Goal: Task Accomplishment & Management: Use online tool/utility

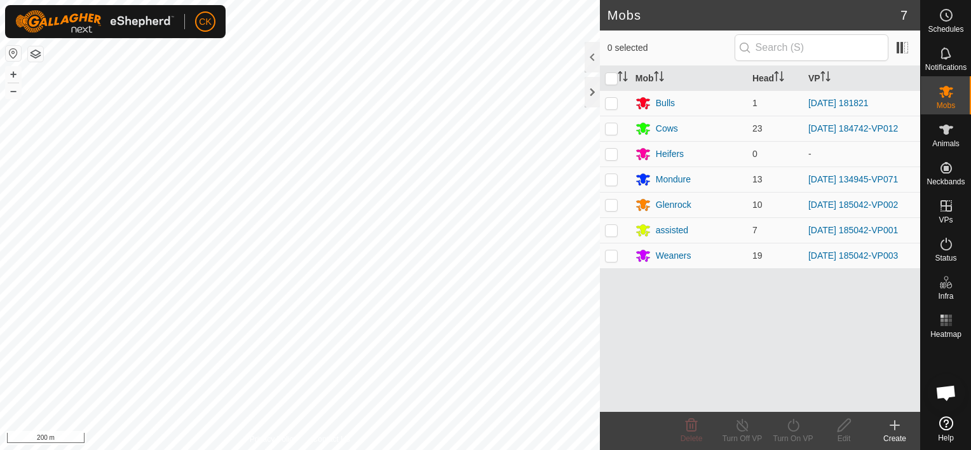
scroll to position [371, 0]
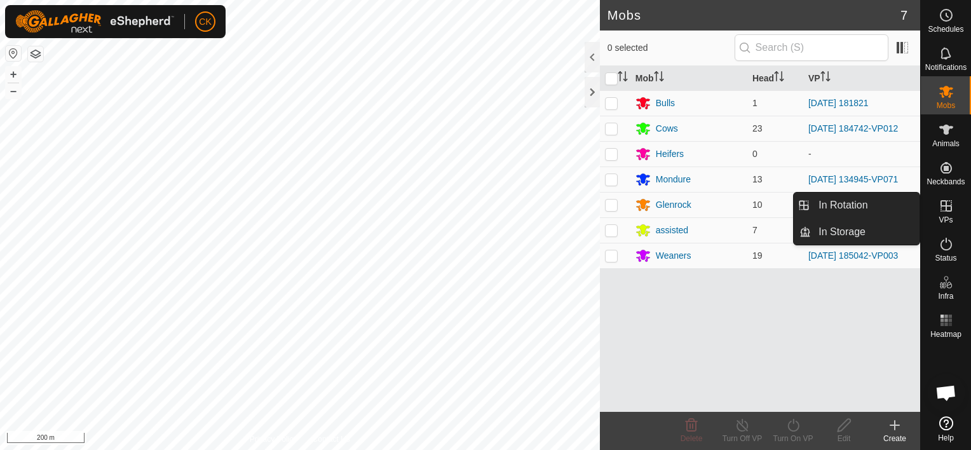
click at [948, 209] on icon at bounding box center [946, 205] width 15 height 15
click at [895, 206] on link "In Rotation" at bounding box center [865, 205] width 109 height 25
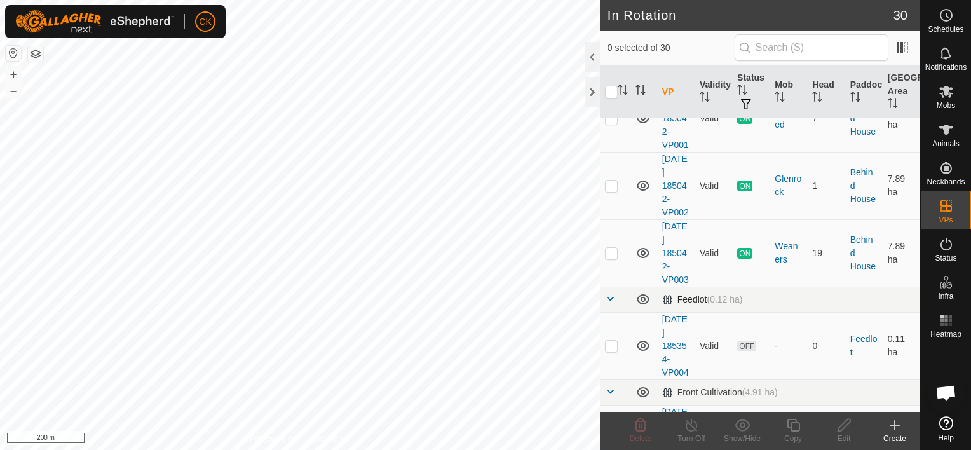
scroll to position [191, 0]
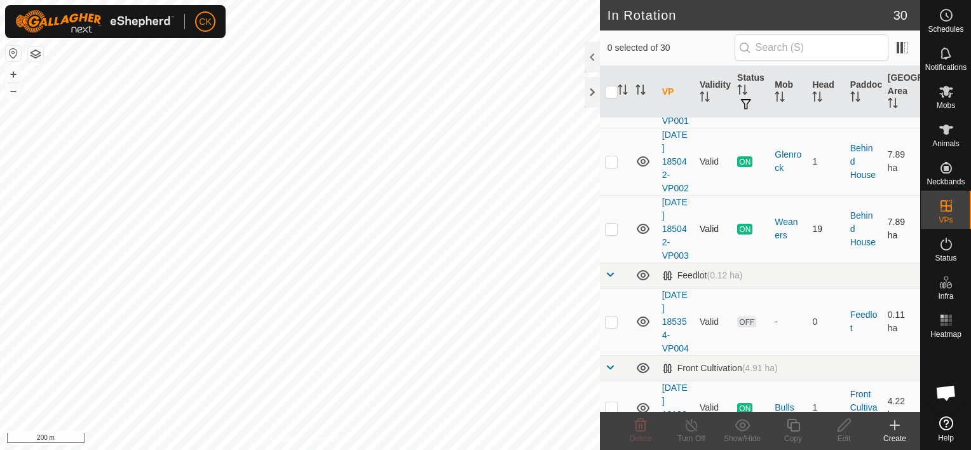
click at [612, 234] on p-checkbox at bounding box center [611, 229] width 13 height 10
click at [613, 234] on p-checkbox at bounding box center [611, 229] width 13 height 10
checkbox input "false"
click at [606, 167] on p-checkbox at bounding box center [611, 161] width 13 height 10
click at [613, 167] on p-checkbox at bounding box center [611, 161] width 13 height 10
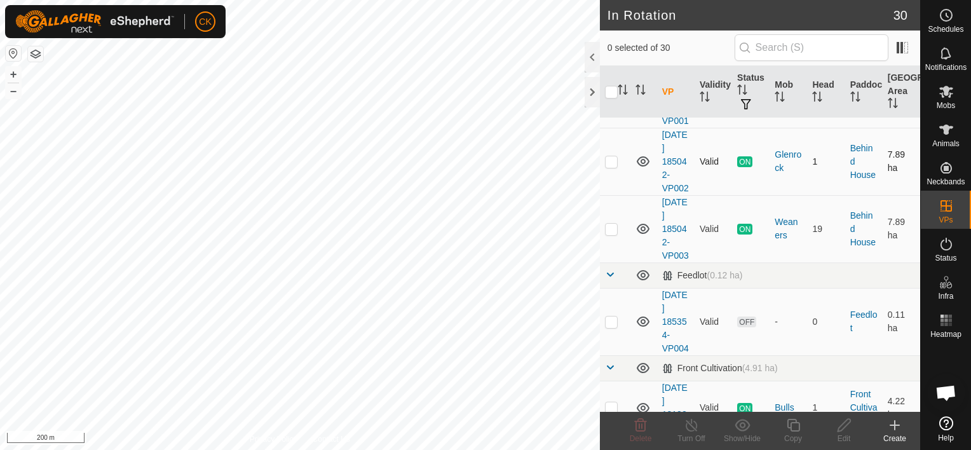
click at [613, 167] on p-checkbox at bounding box center [611, 161] width 13 height 10
checkbox input "true"
click at [793, 426] on icon at bounding box center [794, 425] width 16 height 15
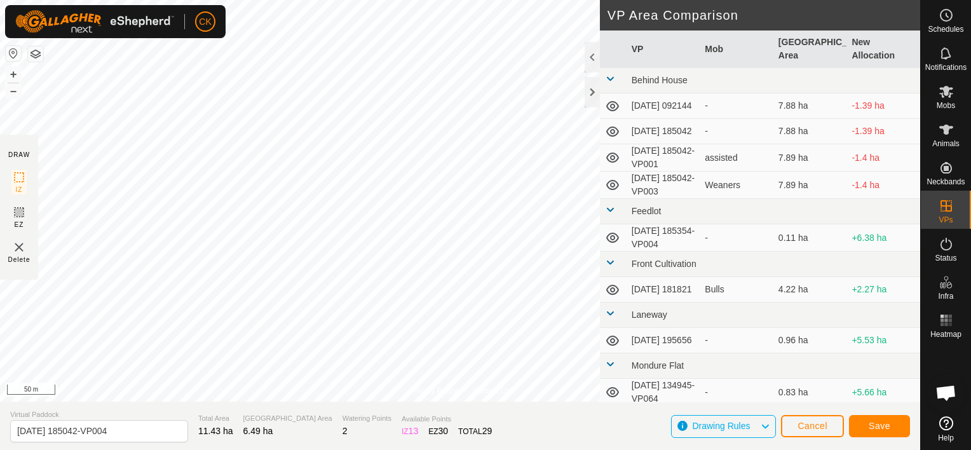
scroll to position [381, 0]
click at [873, 425] on span "Save" at bounding box center [880, 426] width 22 height 10
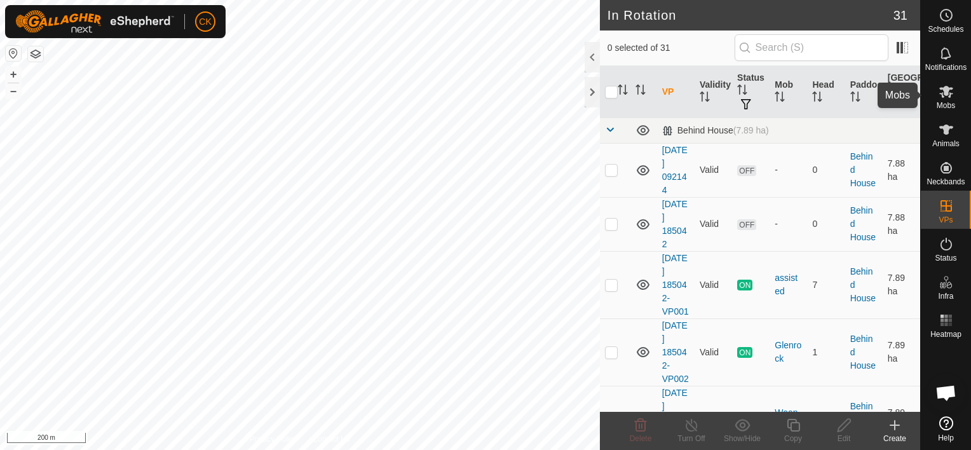
click at [947, 86] on div "CK Schedules Notifications Mobs Animals Neckbands VPs Status Infra Heatmap Help…" at bounding box center [485, 225] width 971 height 450
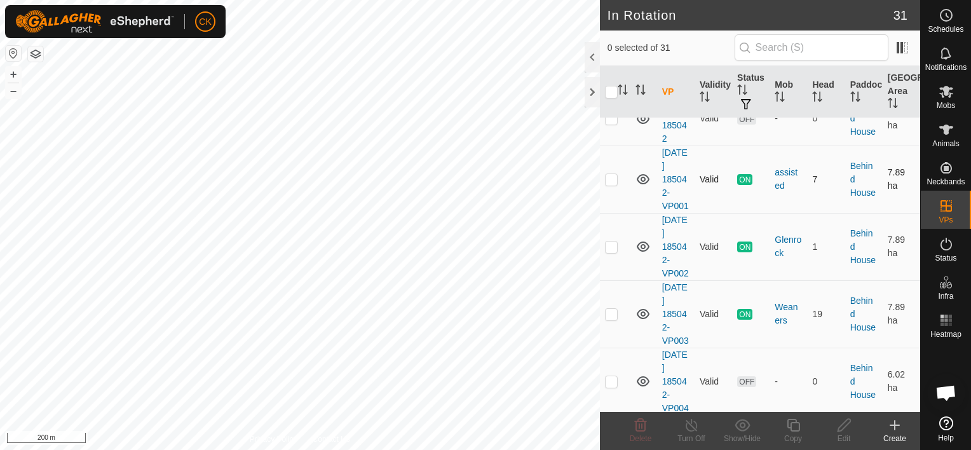
scroll to position [127, 0]
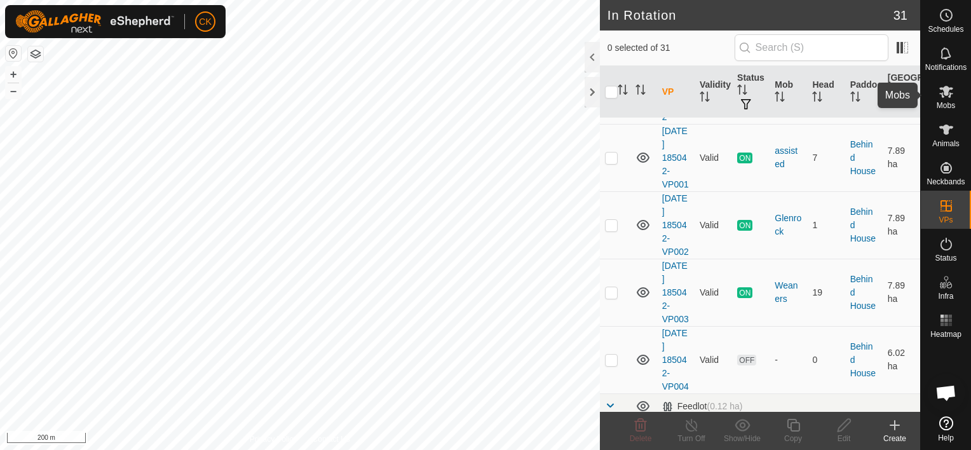
click at [942, 90] on icon at bounding box center [946, 91] width 15 height 15
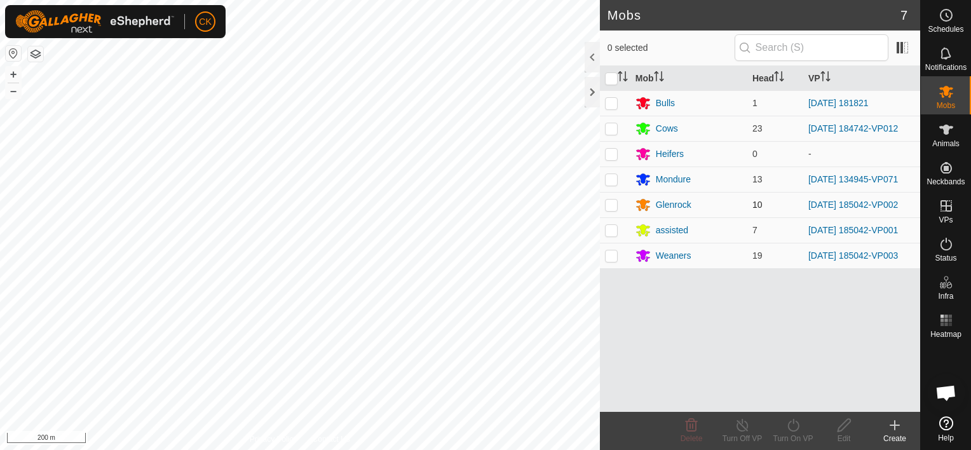
click at [613, 205] on p-checkbox at bounding box center [611, 205] width 13 height 10
checkbox input "true"
click at [610, 256] on p-checkbox at bounding box center [611, 255] width 13 height 10
checkbox input "true"
click at [610, 229] on p-checkbox at bounding box center [611, 230] width 13 height 10
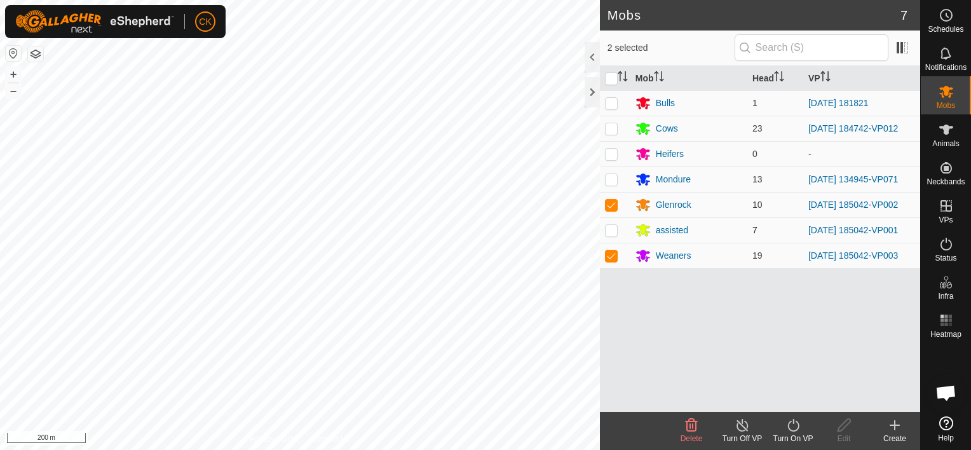
checkbox input "true"
click at [791, 423] on icon at bounding box center [794, 425] width 16 height 15
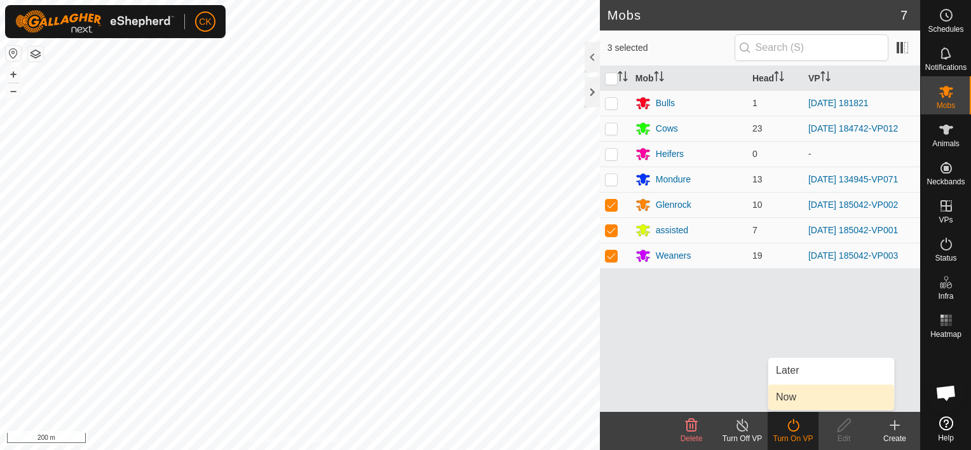
click at [791, 397] on link "Now" at bounding box center [831, 397] width 126 height 25
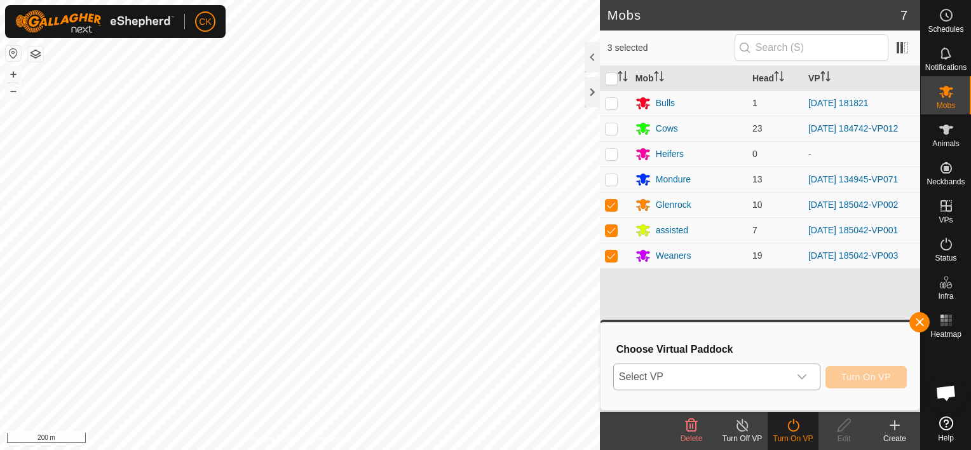
click at [806, 378] on icon "dropdown trigger" at bounding box center [802, 376] width 9 height 5
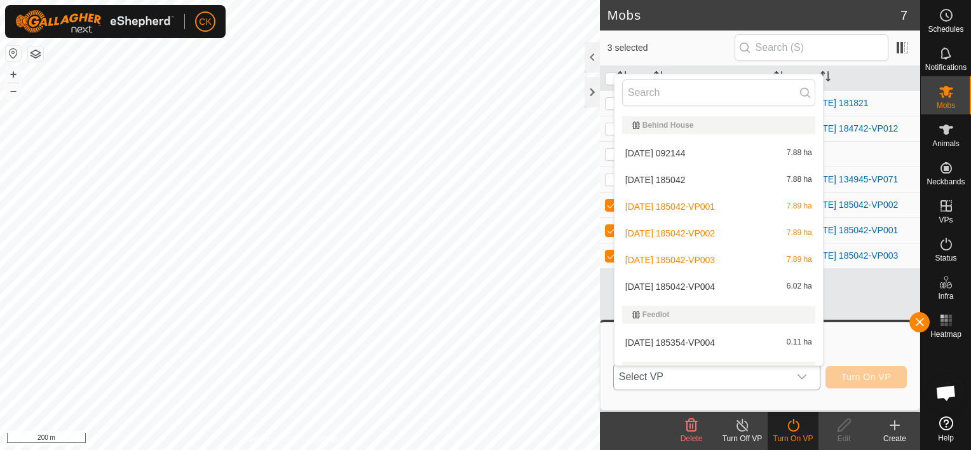
click at [722, 283] on li "[DATE] 185042-VP004 6.02 ha" at bounding box center [719, 286] width 208 height 25
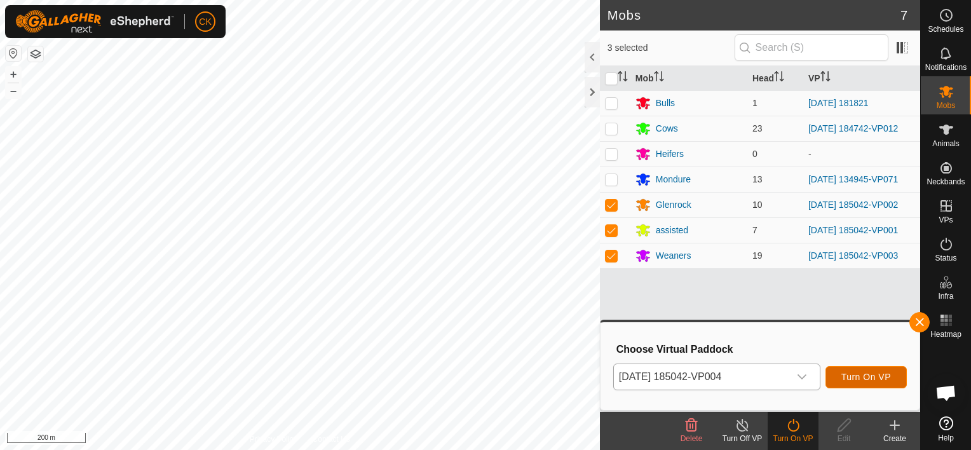
click at [844, 374] on span "Turn On VP" at bounding box center [867, 377] width 50 height 10
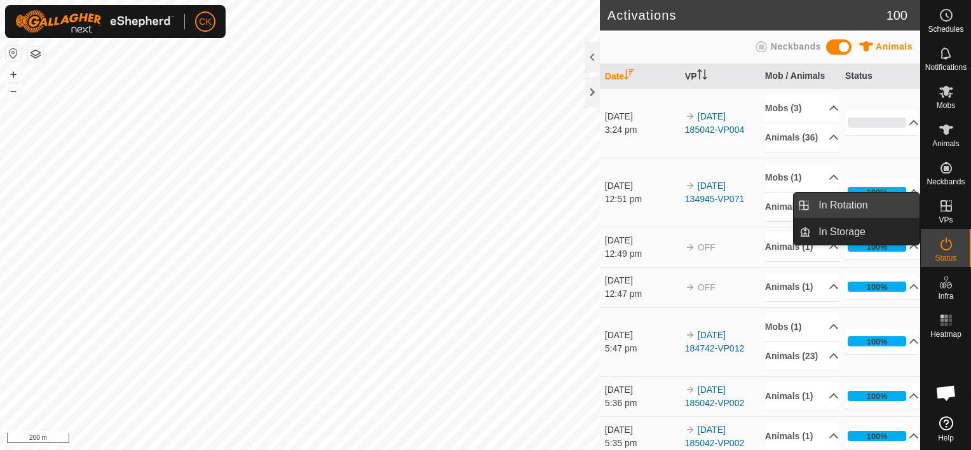
click at [887, 196] on link "In Rotation" at bounding box center [865, 205] width 109 height 25
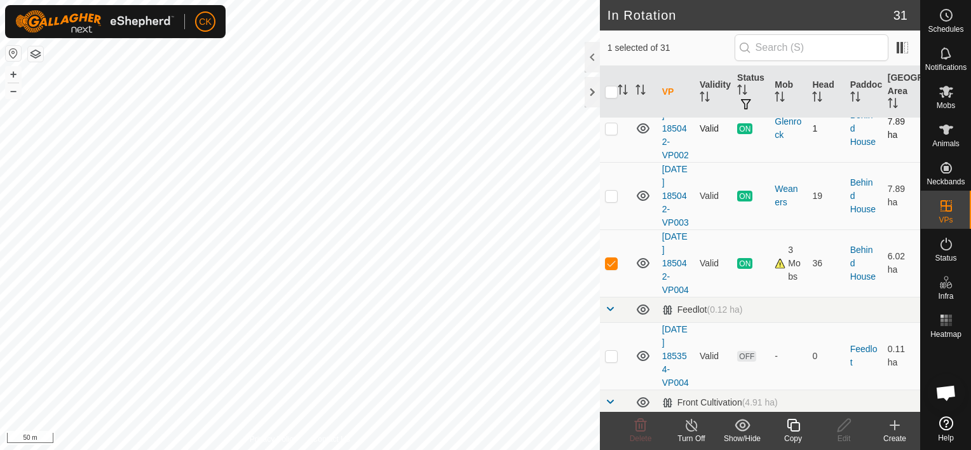
scroll to position [254, 0]
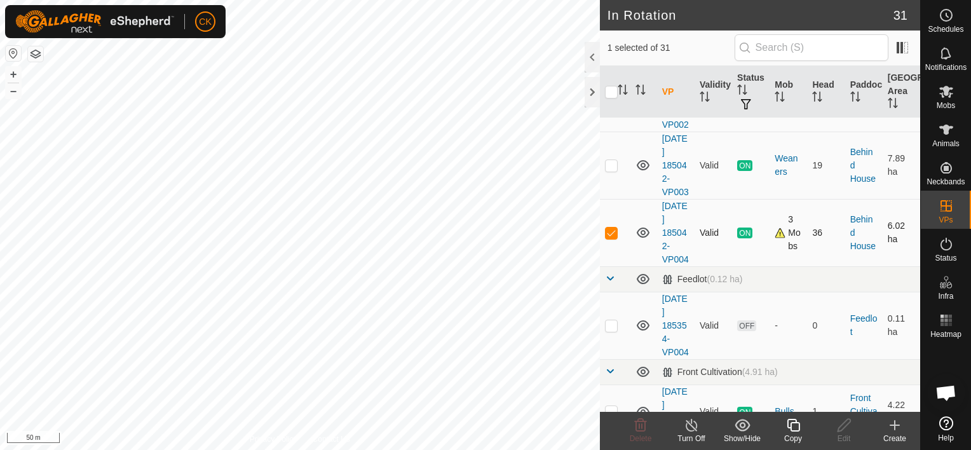
click at [611, 238] on p-checkbox at bounding box center [611, 233] width 13 height 10
checkbox input "false"
click at [835, 48] on input "text" at bounding box center [812, 47] width 154 height 27
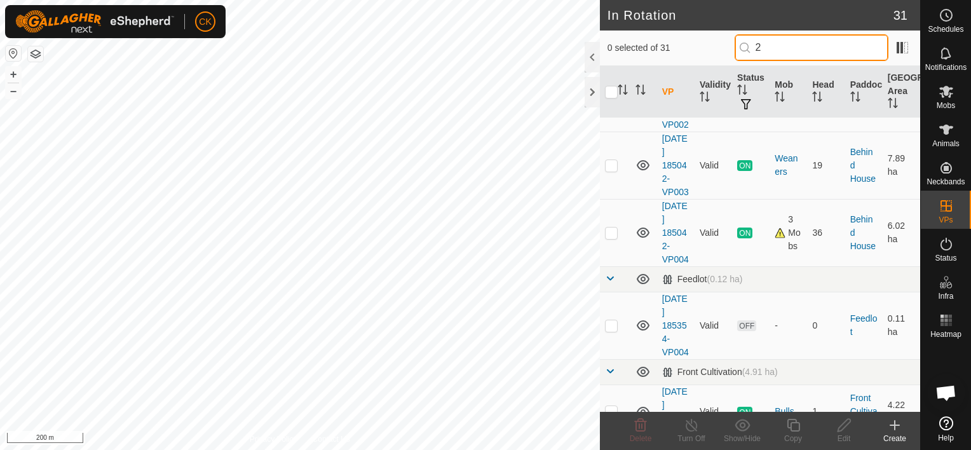
scroll to position [0, 0]
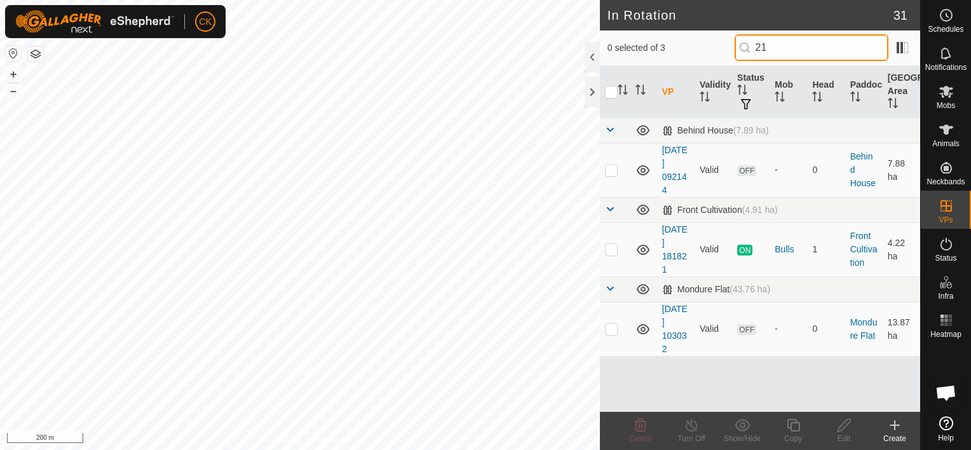
type input "2"
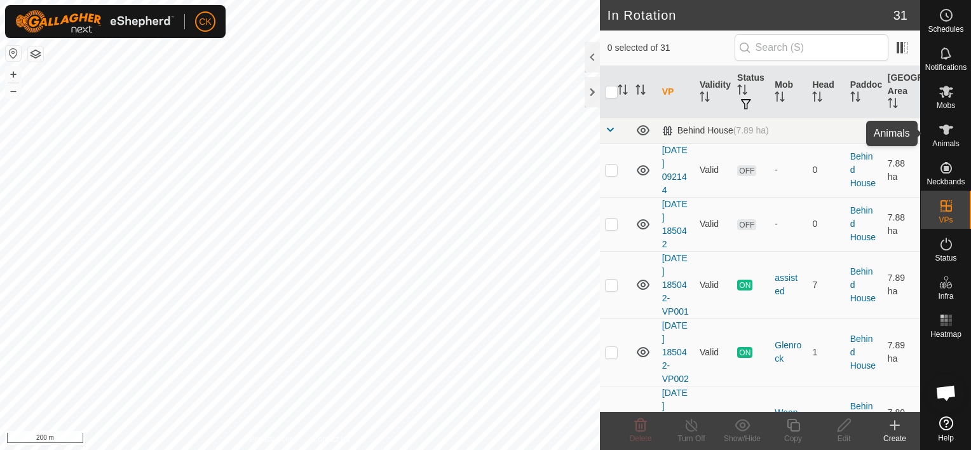
click at [948, 130] on icon at bounding box center [946, 130] width 14 height 10
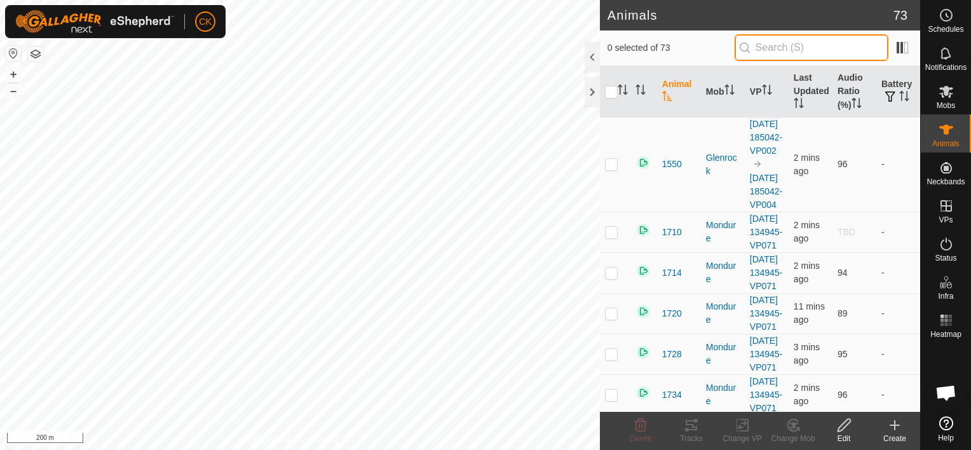
click at [822, 46] on input "text" at bounding box center [812, 47] width 154 height 27
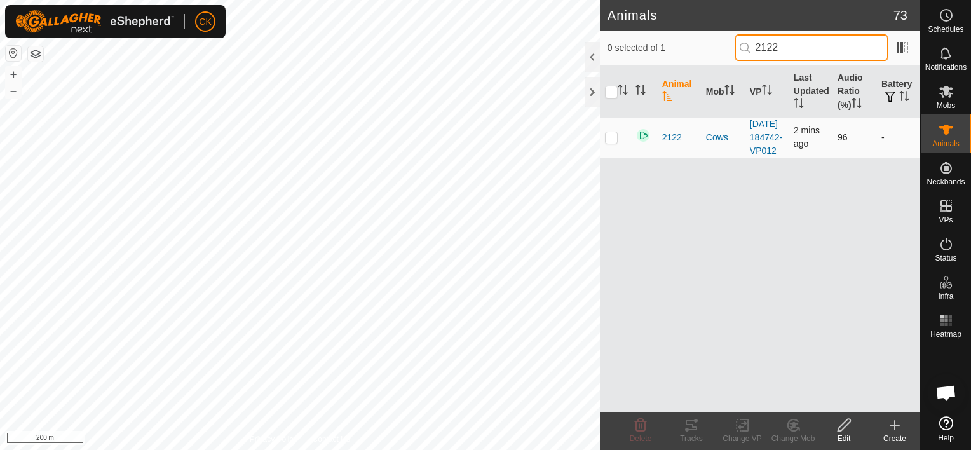
type input "2122"
click at [608, 141] on p-checkbox at bounding box center [611, 137] width 13 height 10
checkbox input "true"
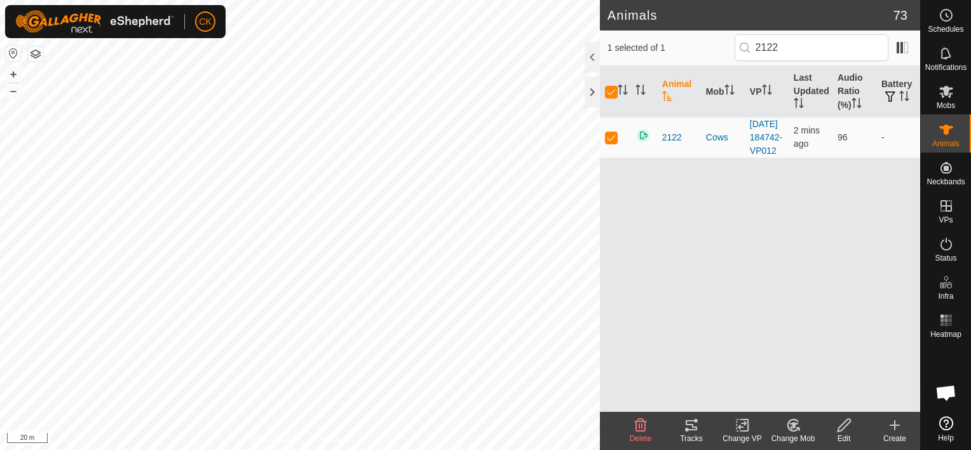
click at [692, 423] on icon at bounding box center [691, 425] width 15 height 15
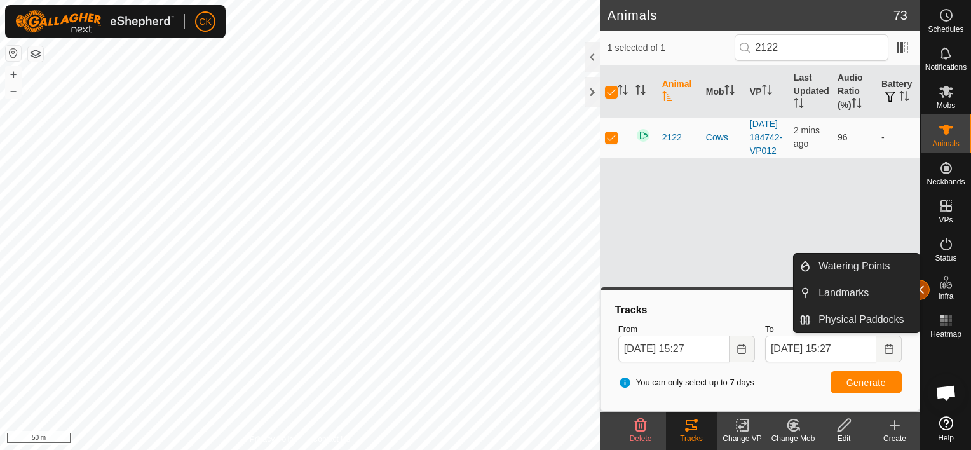
click at [920, 289] on button "button" at bounding box center [920, 290] width 20 height 20
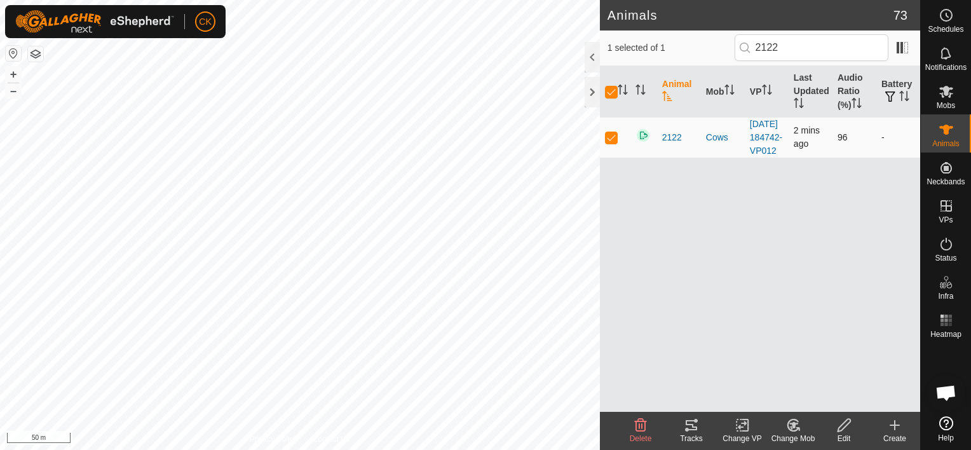
click at [608, 142] on p-checkbox at bounding box center [611, 137] width 13 height 10
checkbox input "false"
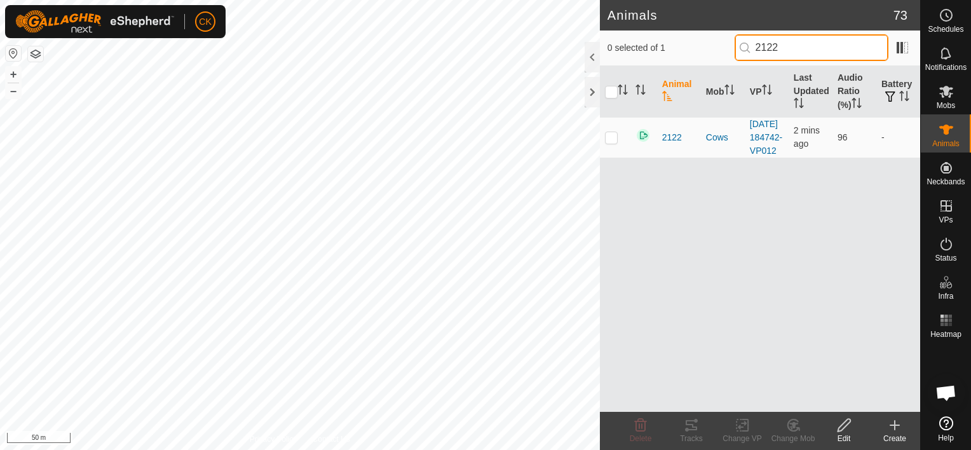
click at [851, 50] on input "2122" at bounding box center [812, 47] width 154 height 27
type input "2"
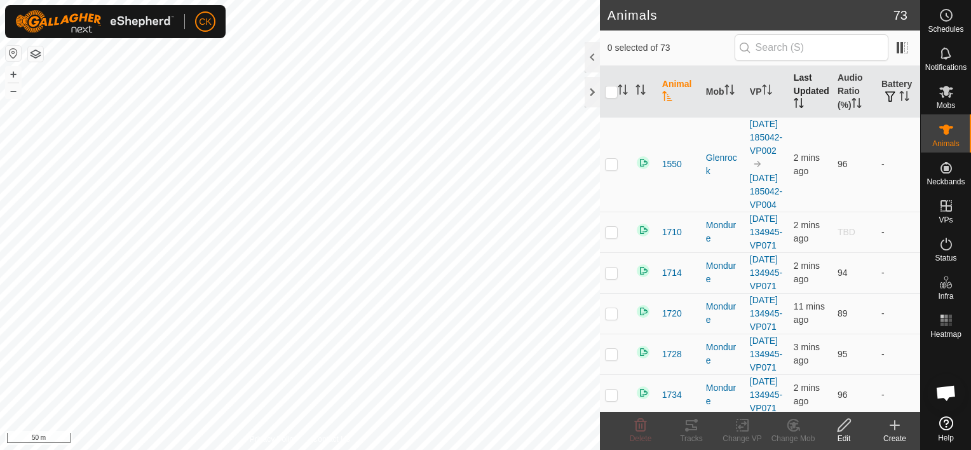
click at [805, 85] on th "Last Updated" at bounding box center [811, 91] width 44 height 51
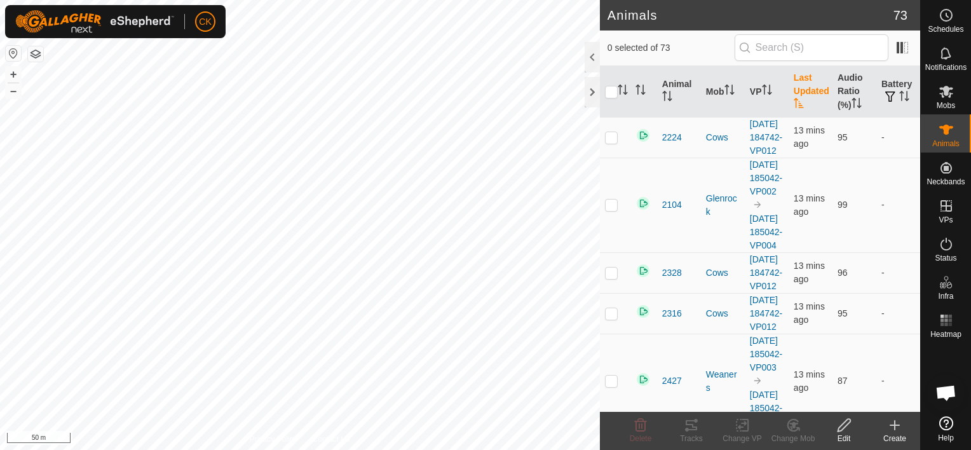
click at [796, 79] on th "Last Updated" at bounding box center [811, 91] width 44 height 51
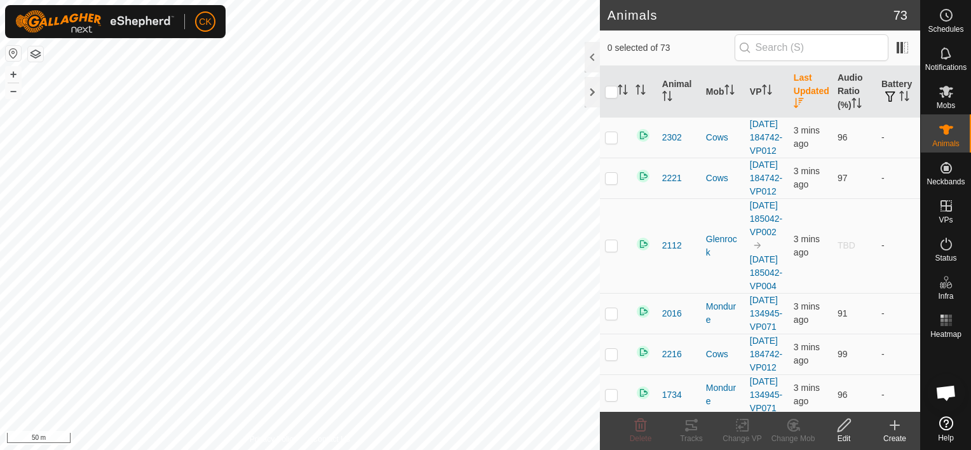
click at [796, 79] on th "Last Updated" at bounding box center [811, 91] width 44 height 51
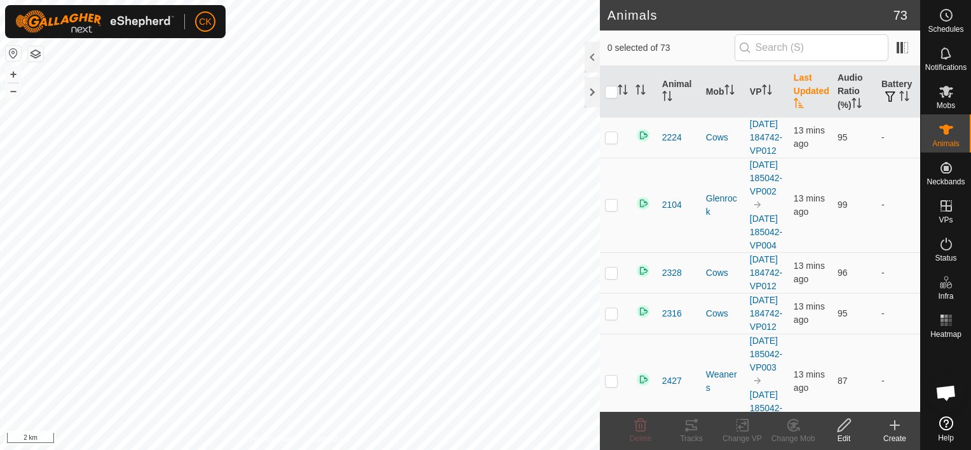
click at [216, 17] on div "CK Schedules Notifications Mobs Animals Neckbands VPs Status Infra Heatmap Help…" at bounding box center [485, 225] width 971 height 450
checkbox input "true"
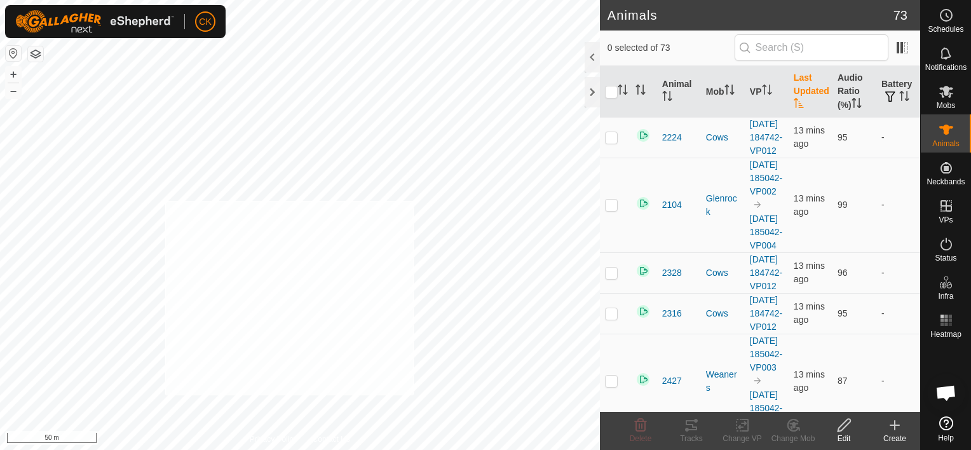
checkbox input "true"
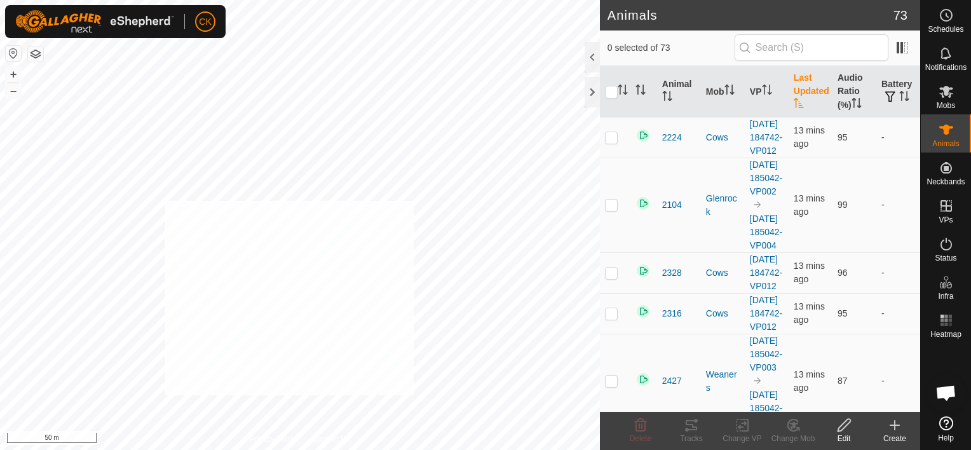
checkbox input "true"
click at [613, 91] on input "checkbox" at bounding box center [611, 92] width 13 height 13
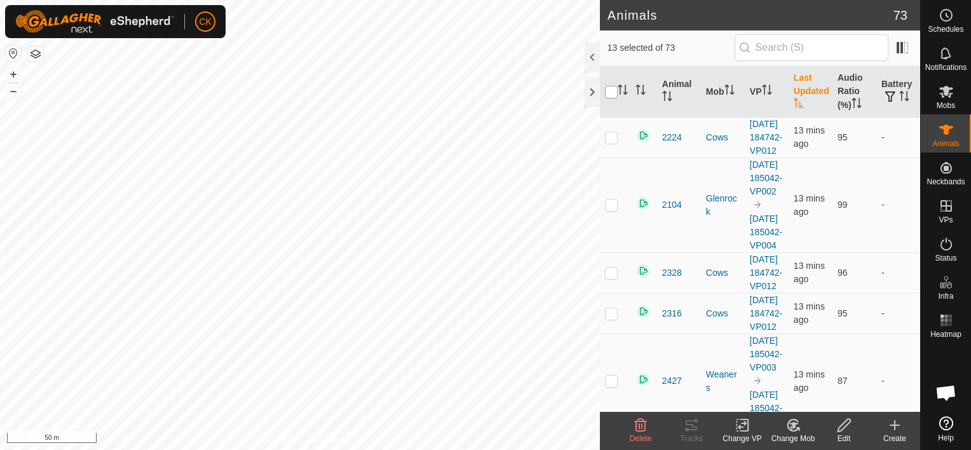
checkbox input "true"
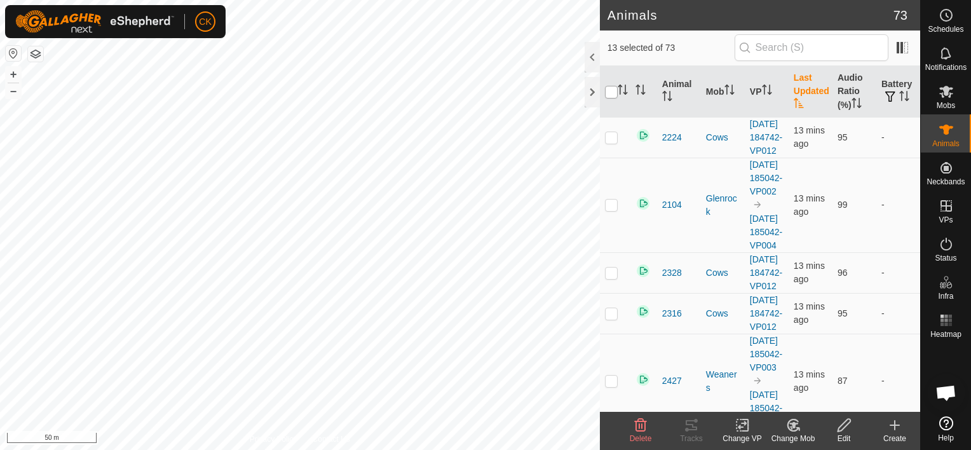
checkbox input "true"
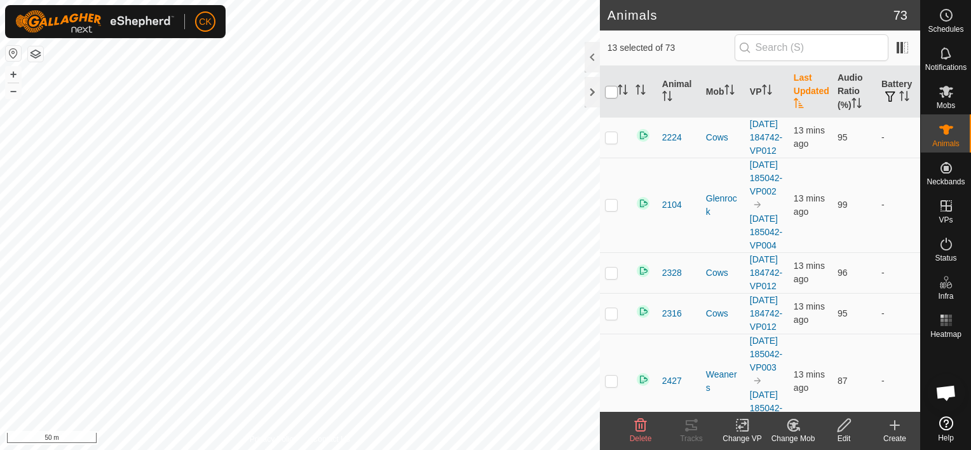
checkbox input "true"
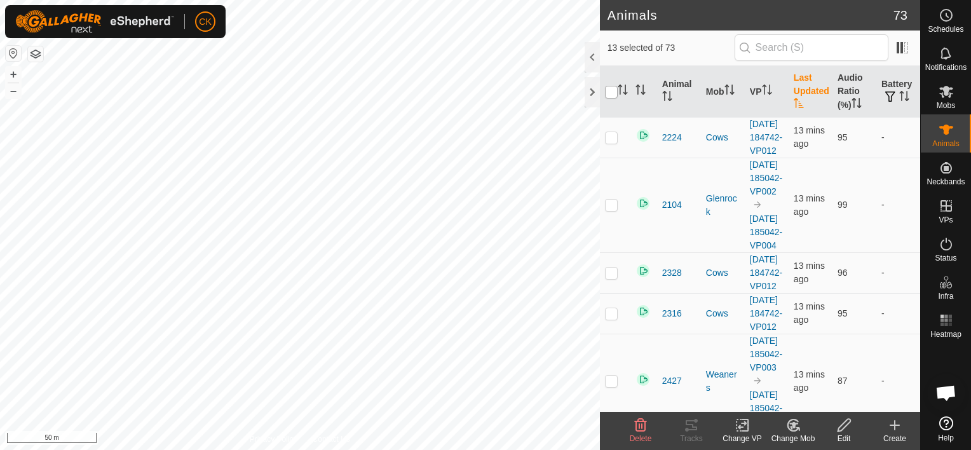
checkbox input "true"
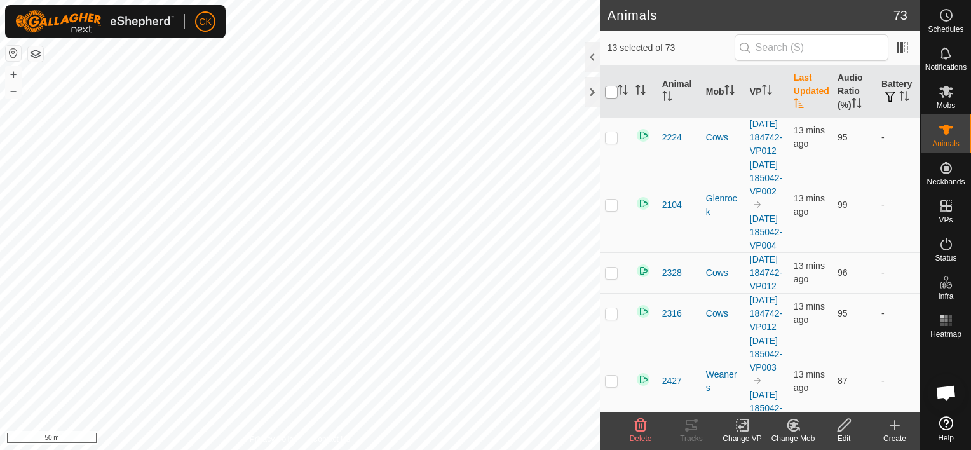
checkbox input "true"
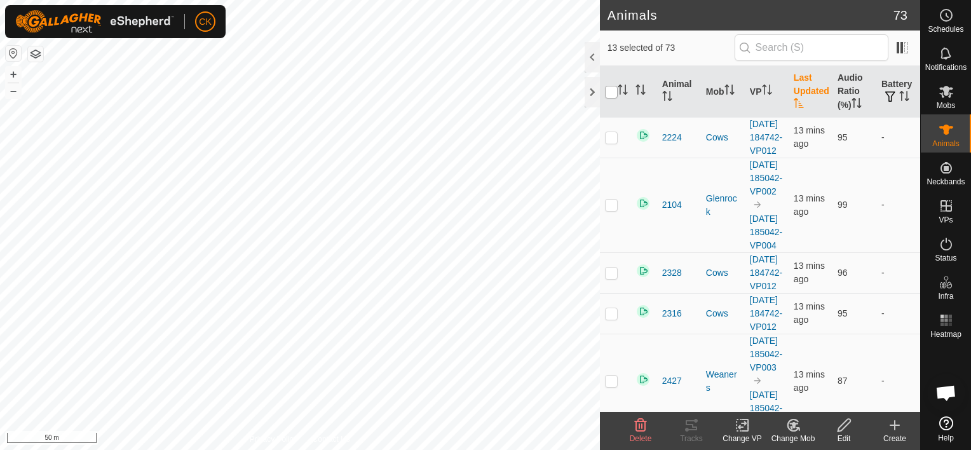
checkbox input "true"
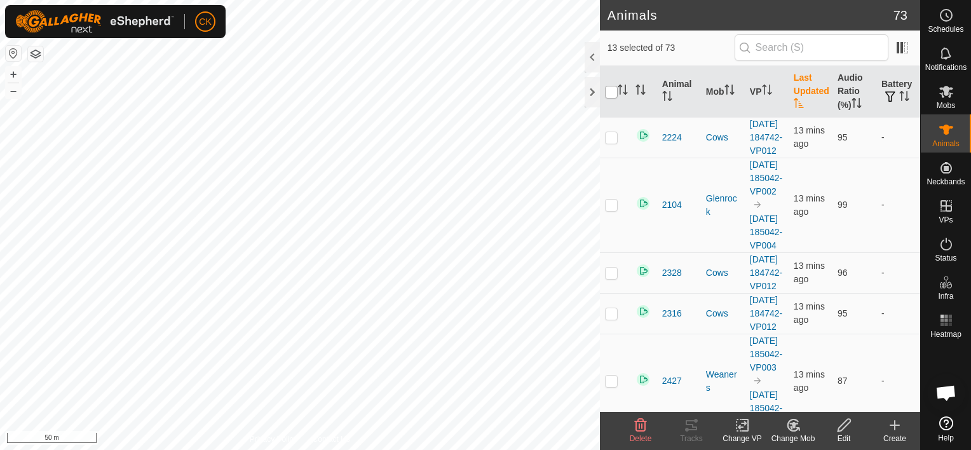
checkbox input "true"
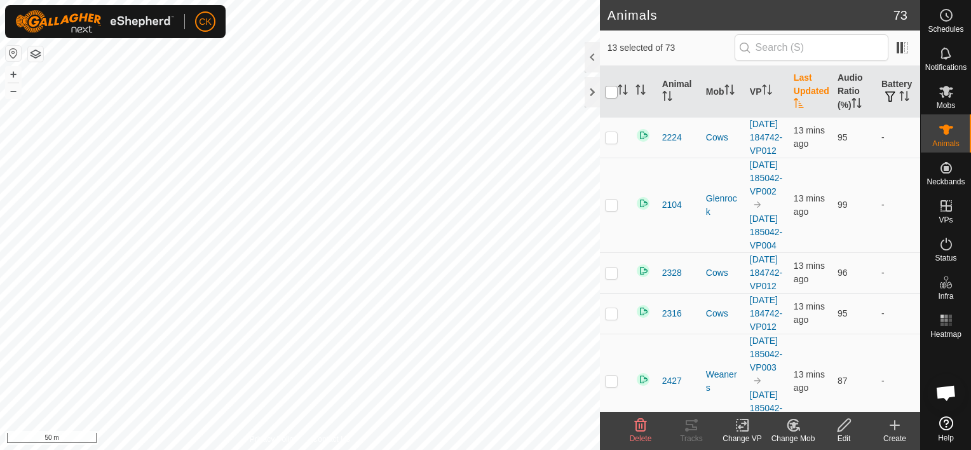
checkbox input "true"
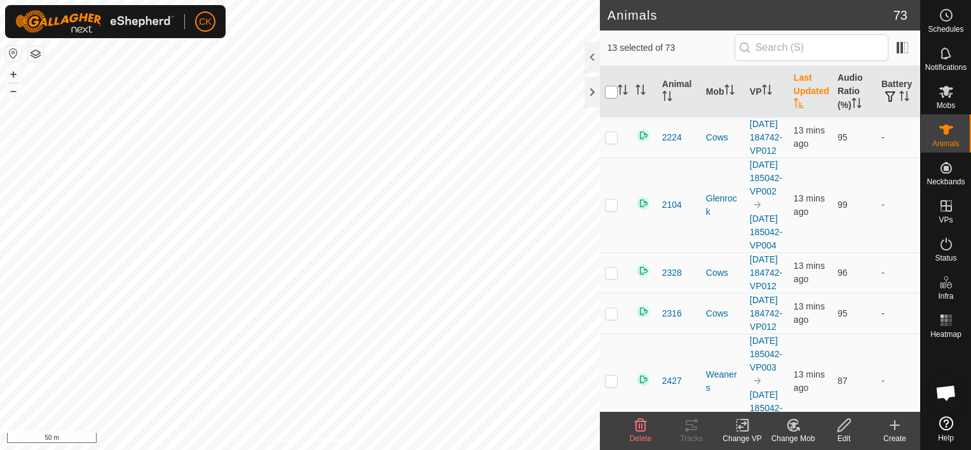
checkbox input "true"
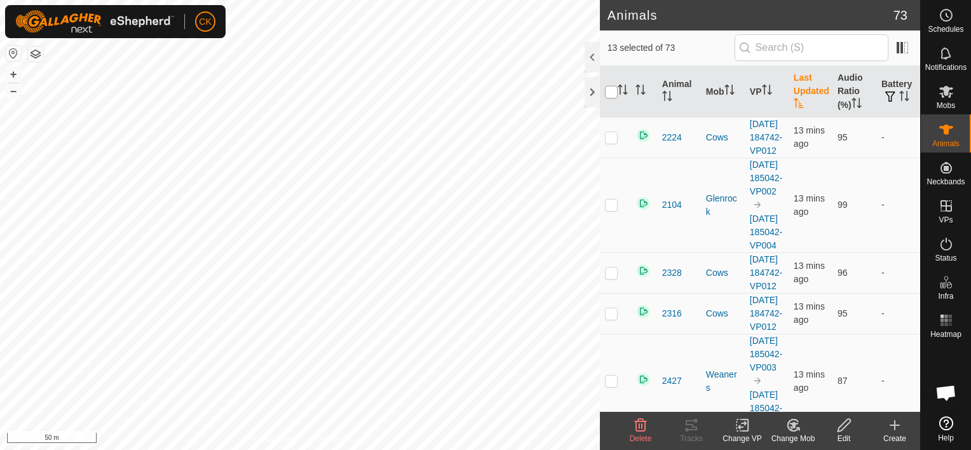
checkbox input "true"
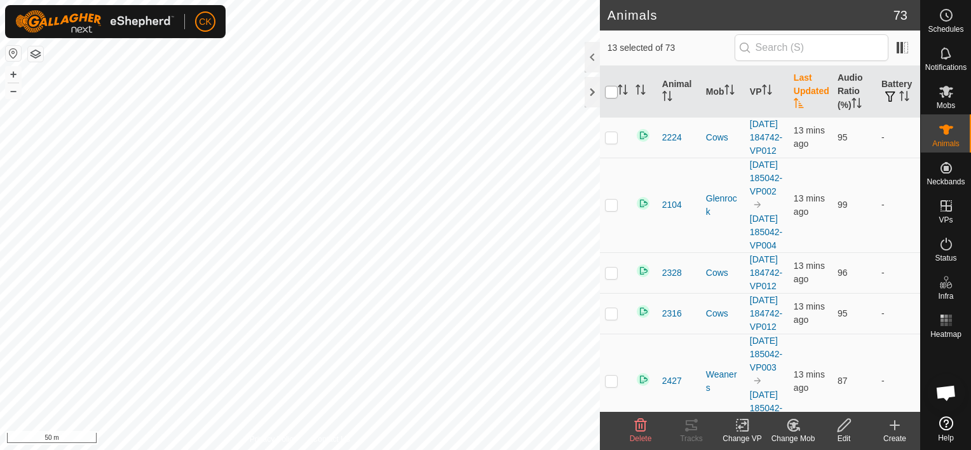
checkbox input "true"
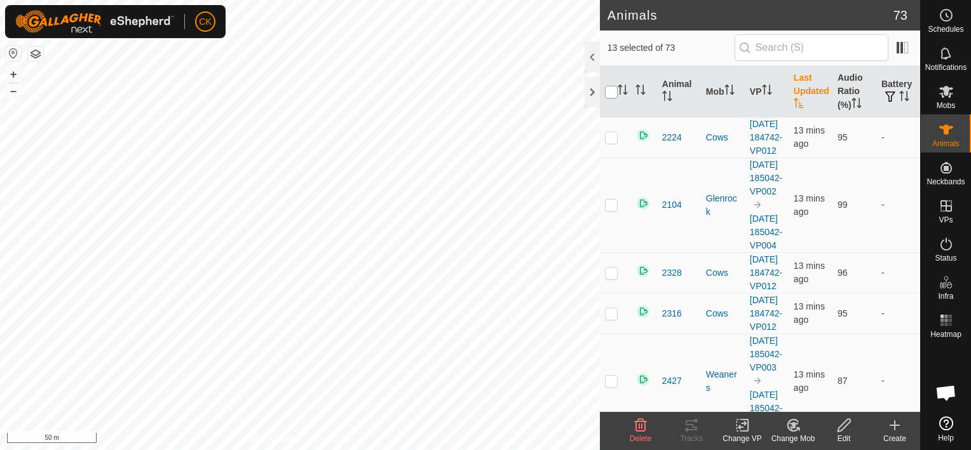
checkbox input "true"
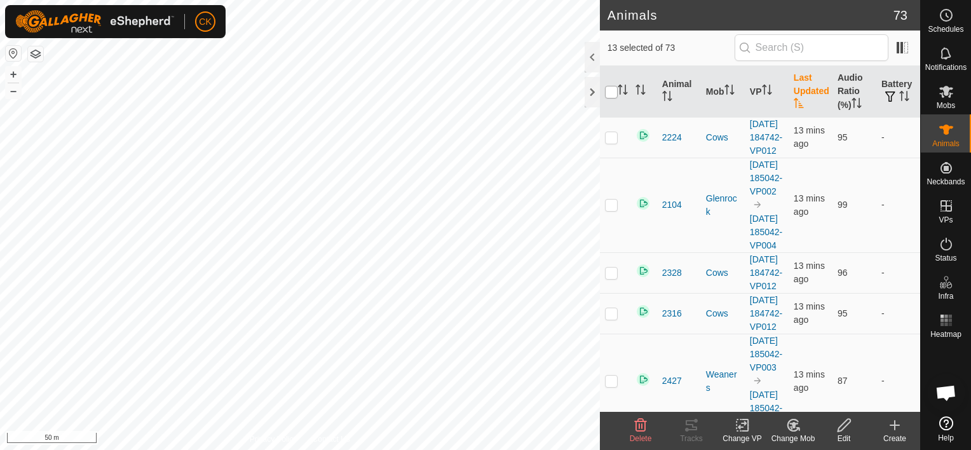
checkbox input "true"
click at [613, 91] on input "checkbox" at bounding box center [611, 92] width 13 height 13
checkbox input "false"
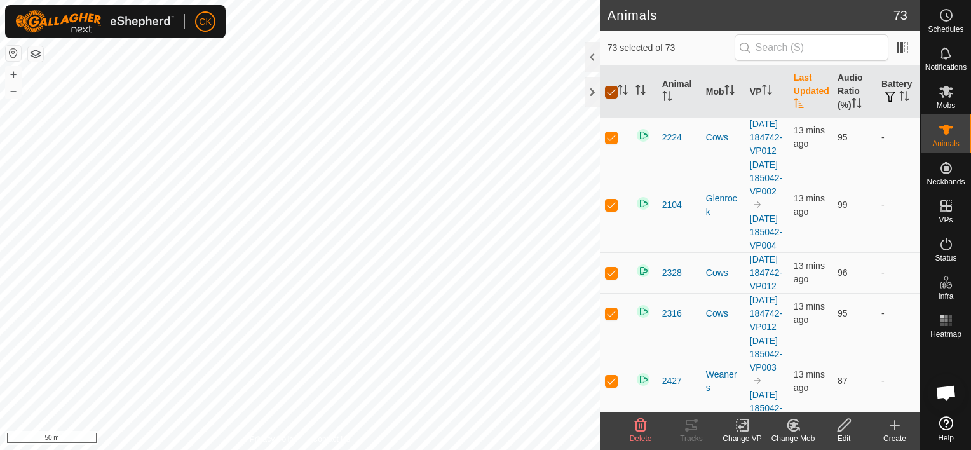
checkbox input "false"
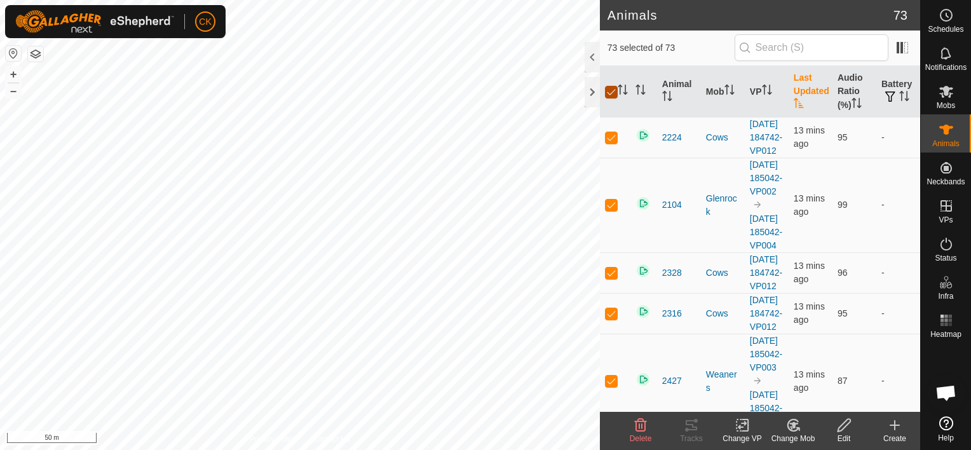
checkbox input "false"
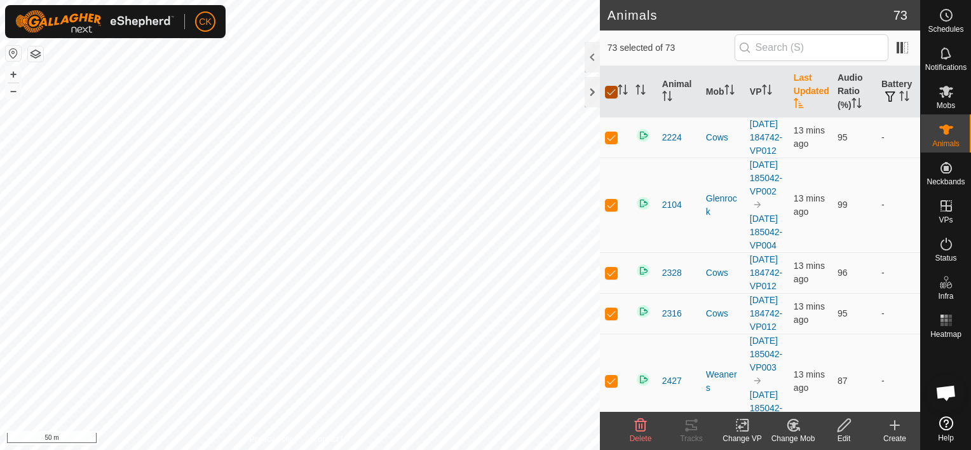
checkbox input "false"
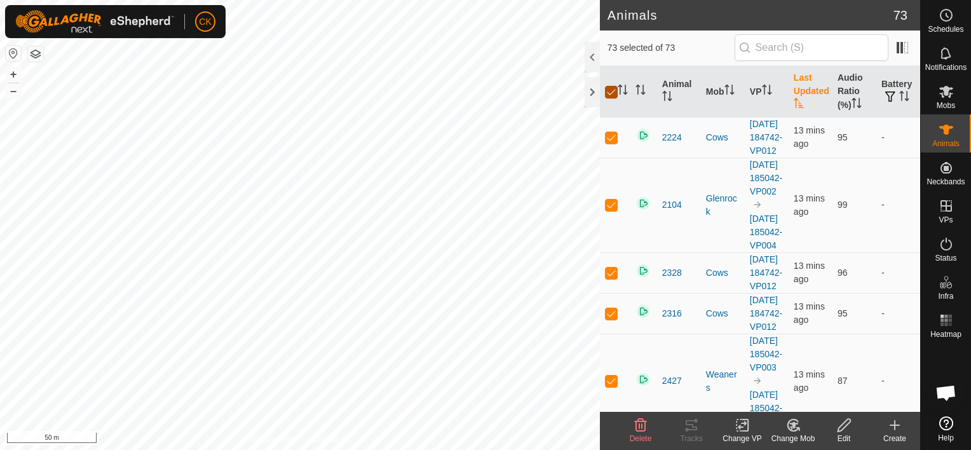
checkbox input "false"
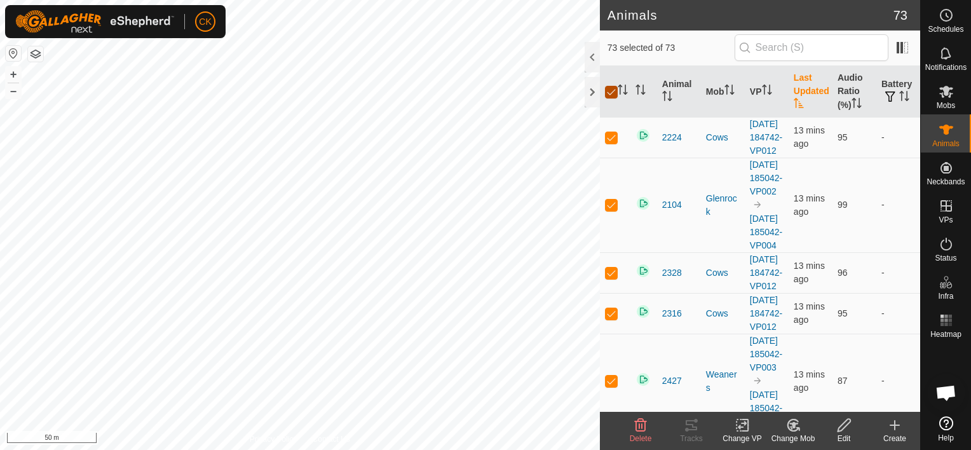
checkbox input "false"
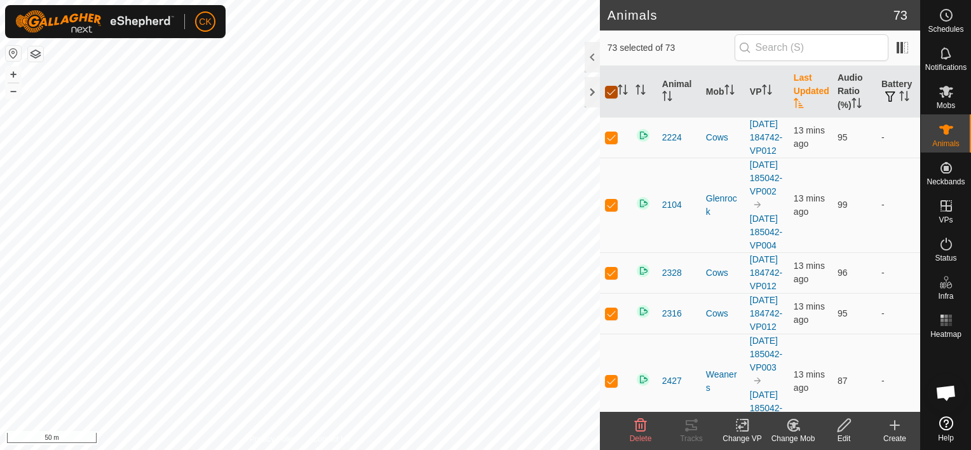
checkbox input "false"
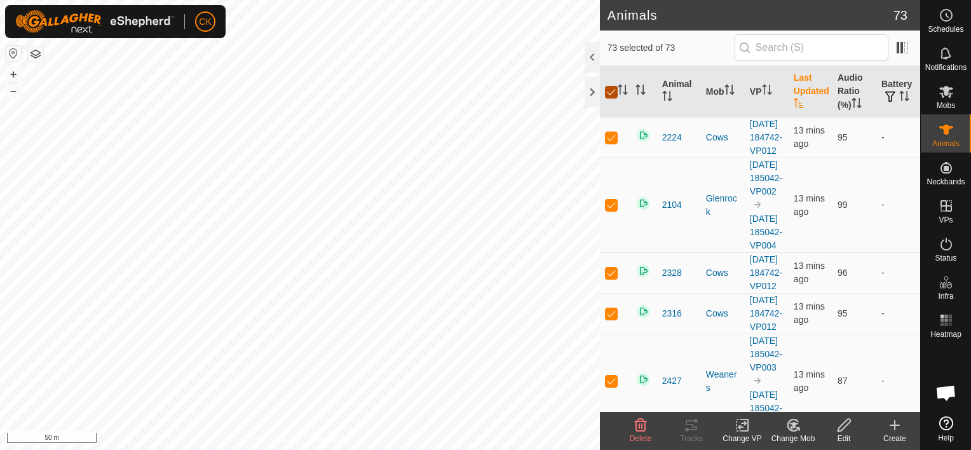
checkbox input "false"
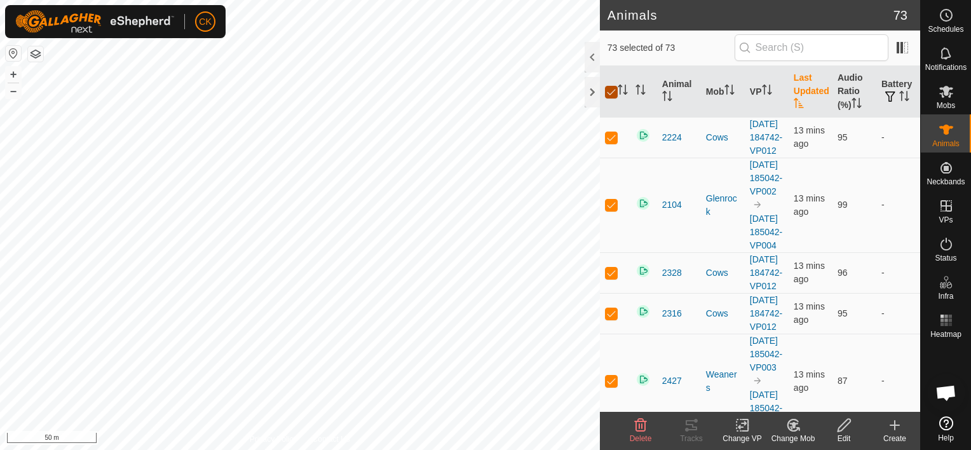
checkbox input "false"
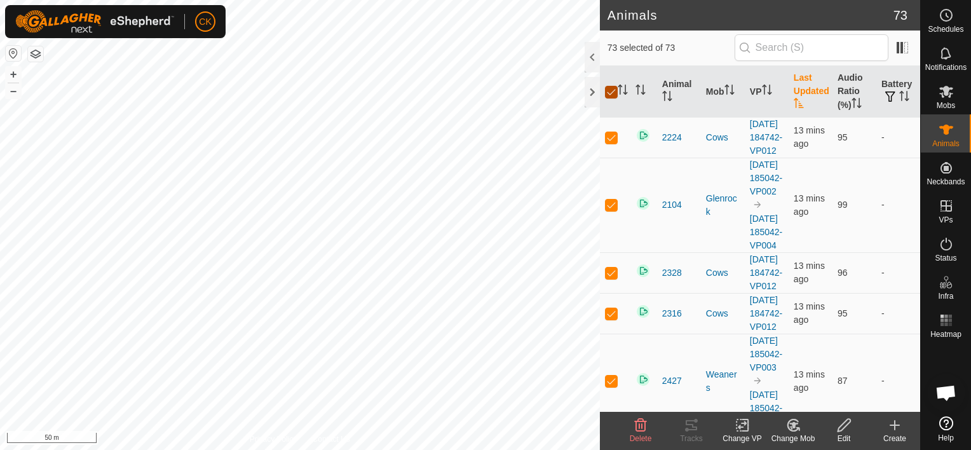
checkbox input "false"
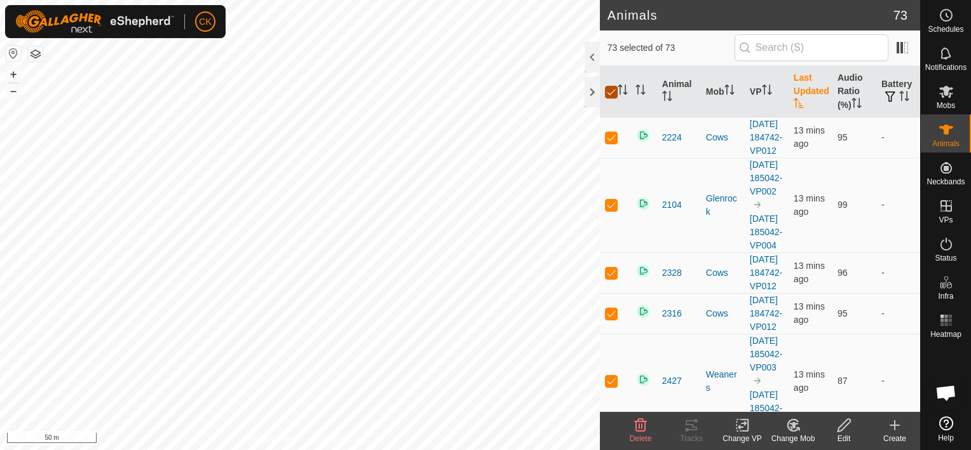
checkbox input "false"
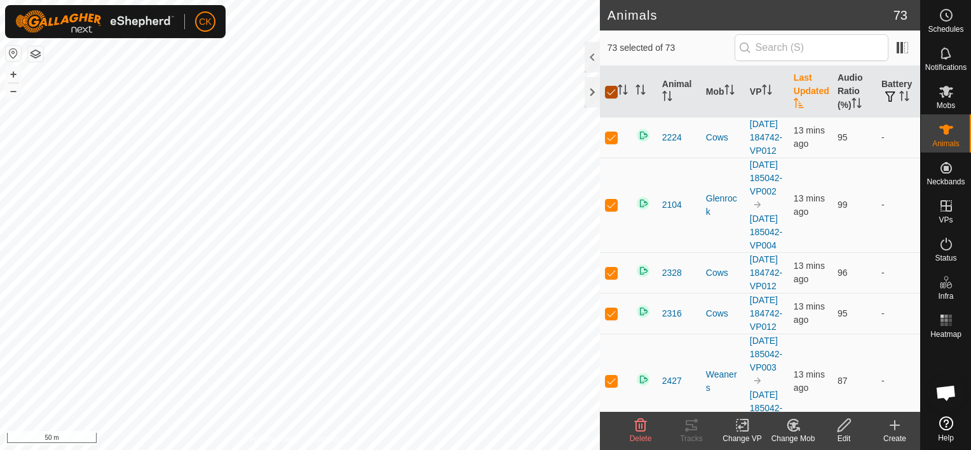
checkbox input "false"
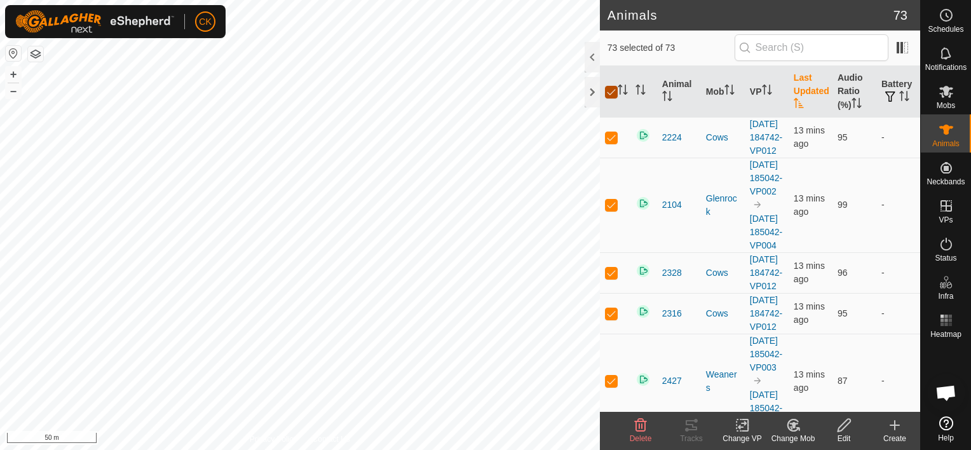
checkbox input "false"
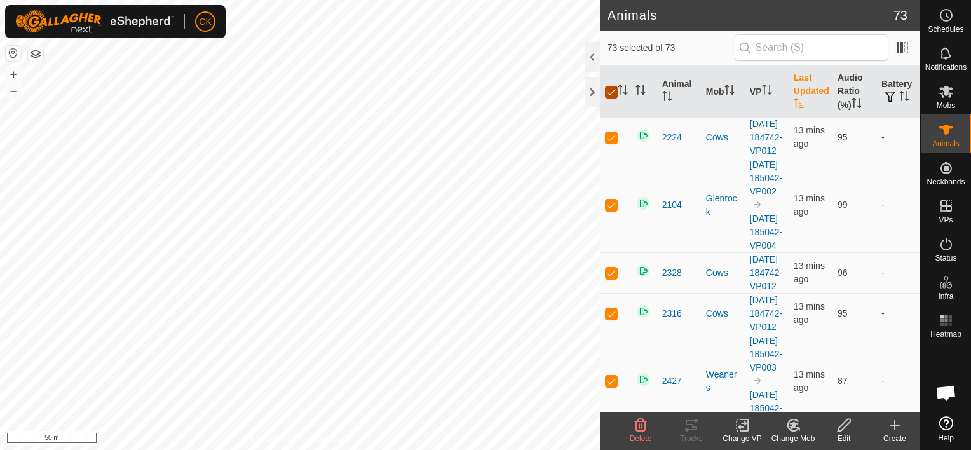
checkbox input "false"
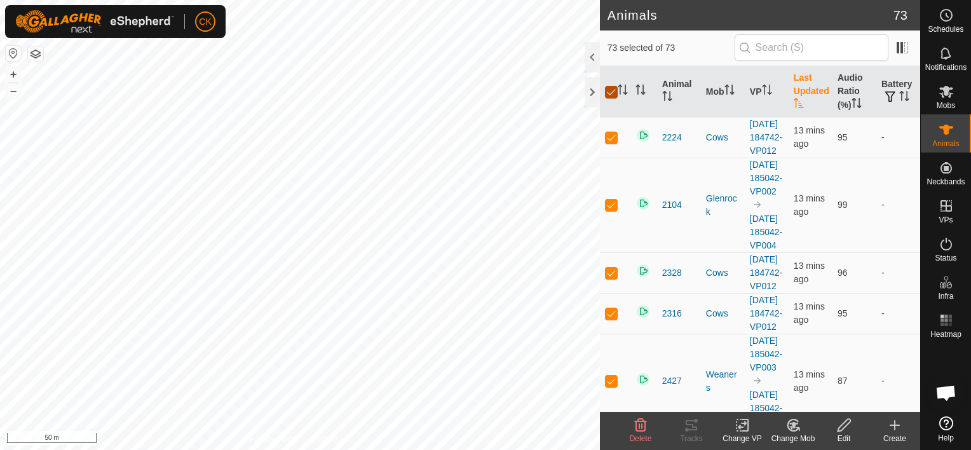
checkbox input "false"
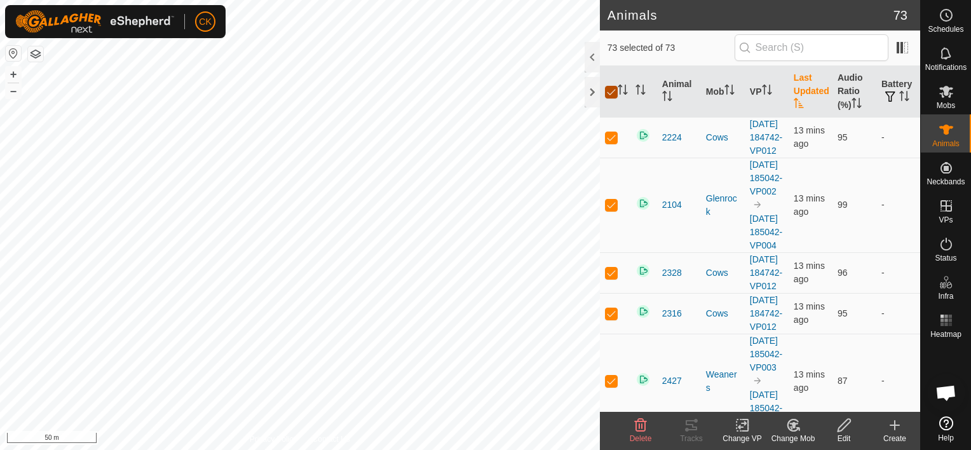
checkbox input "false"
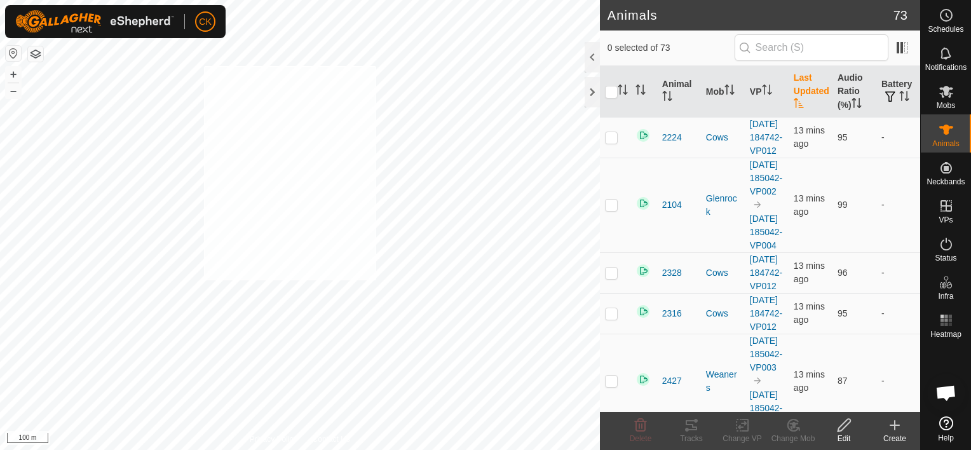
click at [203, 66] on div "WP 5 Type: trough Capacity: 500L Water Level: 100% Drinkable: Yes + – ⇧ i 100 m" at bounding box center [300, 225] width 600 height 450
checkbox input "true"
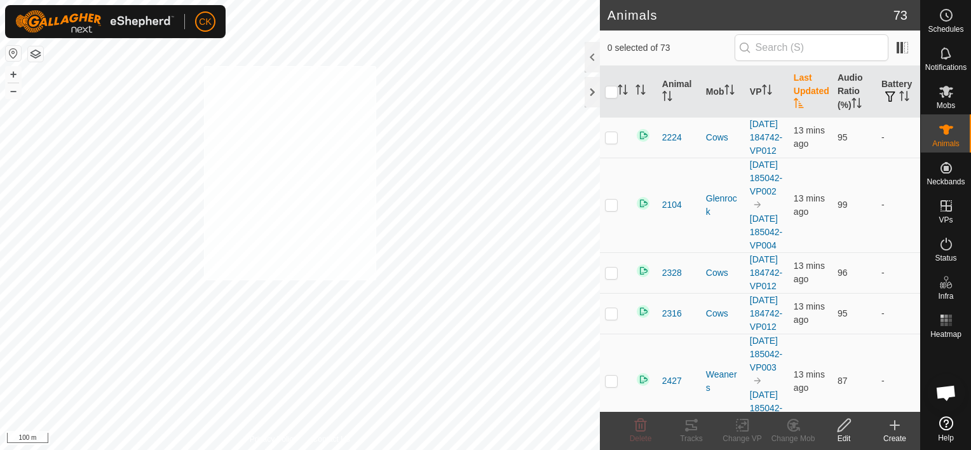
checkbox input "true"
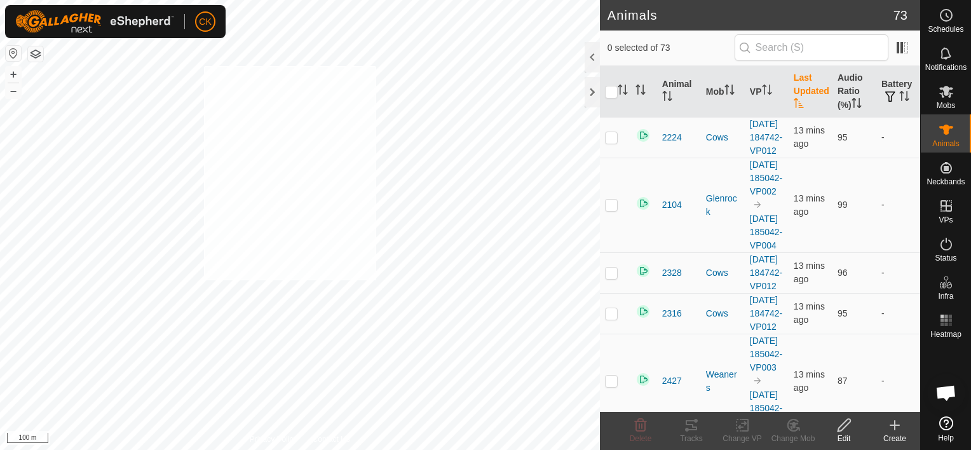
checkbox input "true"
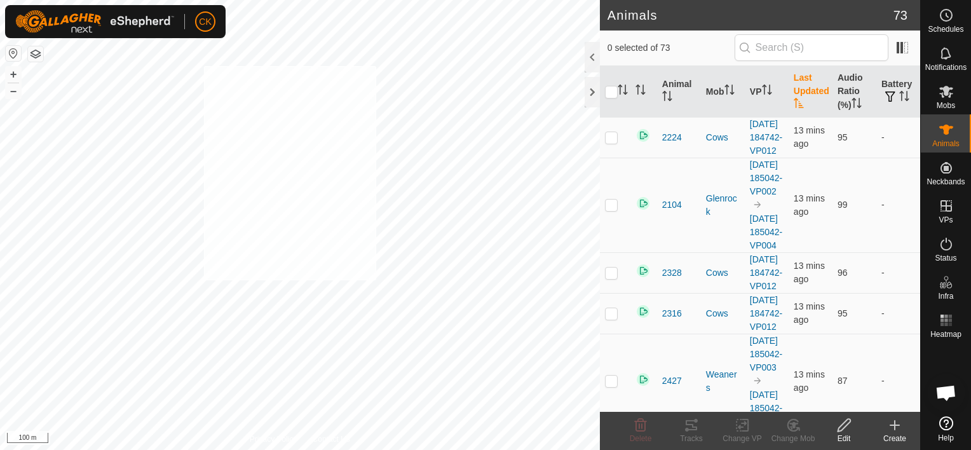
checkbox input "true"
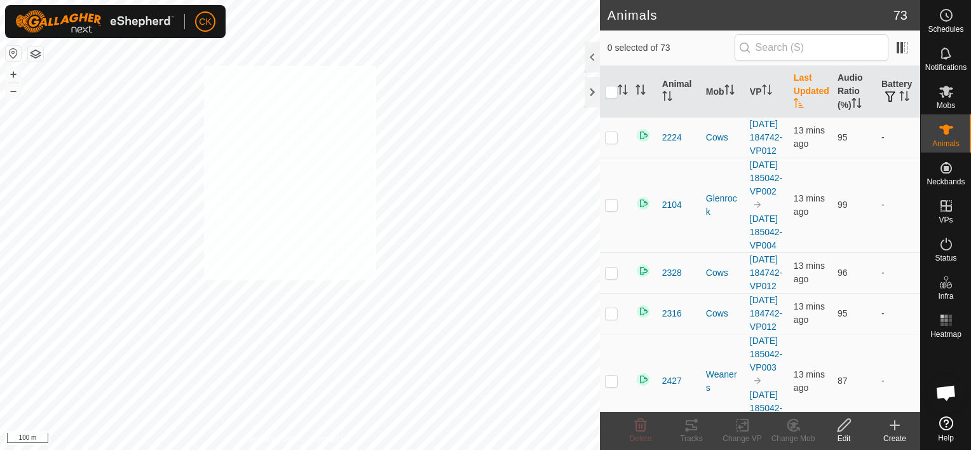
checkbox input "true"
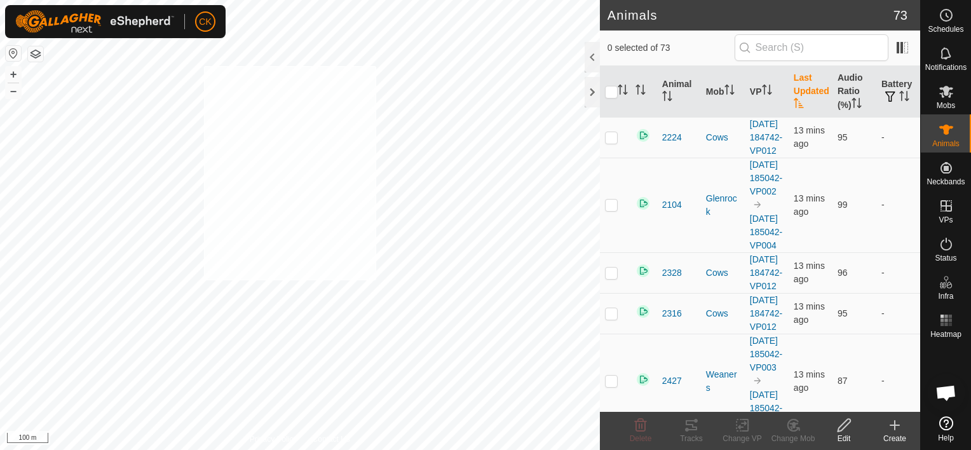
checkbox input "true"
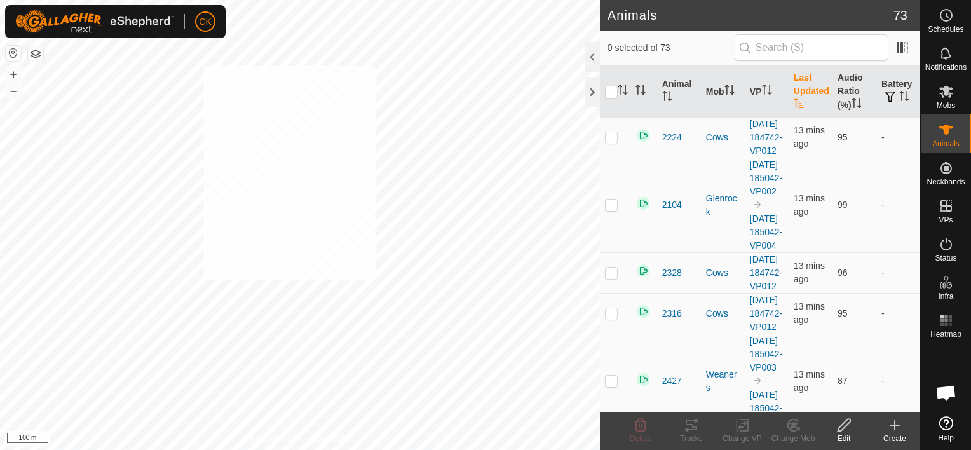
checkbox input "true"
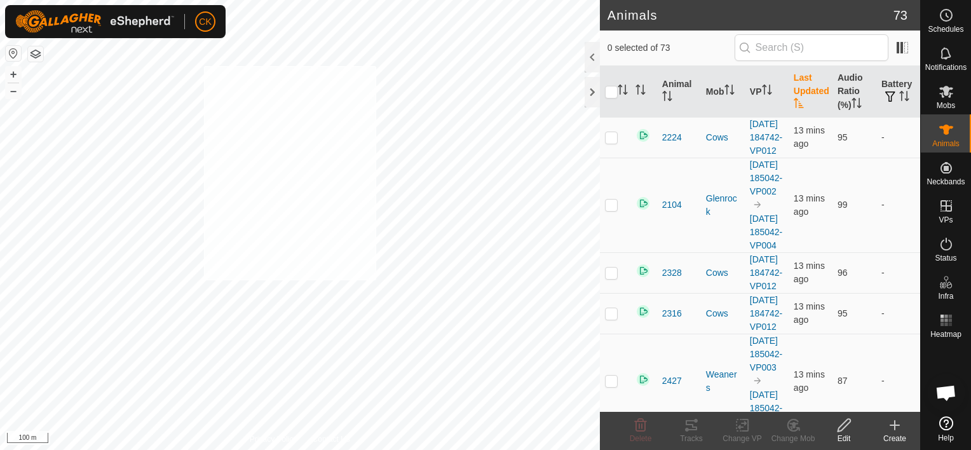
checkbox input "true"
click at [612, 92] on input "checkbox" at bounding box center [611, 92] width 13 height 13
checkbox input "true"
click at [612, 92] on input "checkbox" at bounding box center [611, 92] width 13 height 13
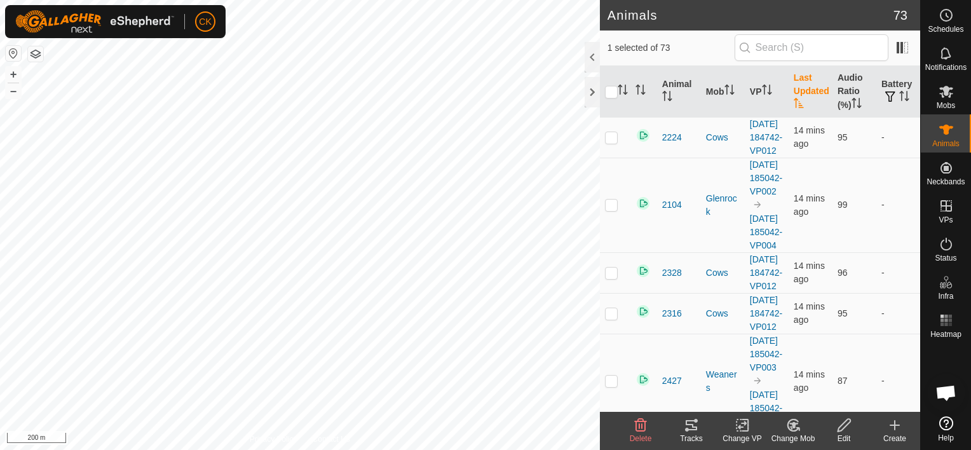
click at [692, 421] on icon at bounding box center [691, 425] width 15 height 15
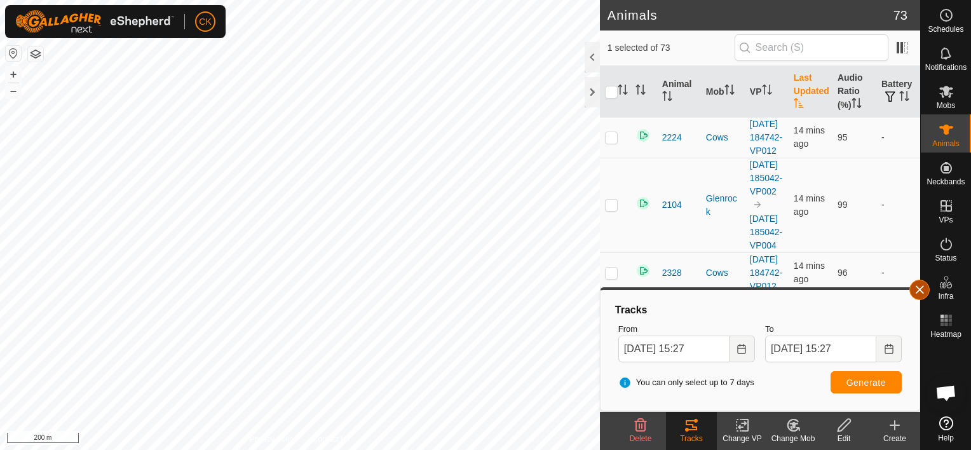
click at [917, 290] on button "button" at bounding box center [920, 290] width 20 height 20
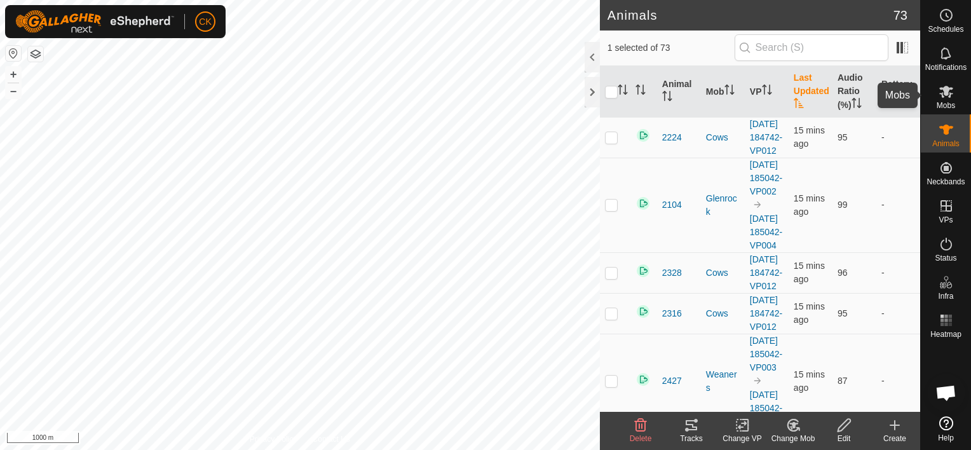
click at [945, 88] on icon at bounding box center [946, 92] width 14 height 12
